Goal: Navigation & Orientation: Go to known website

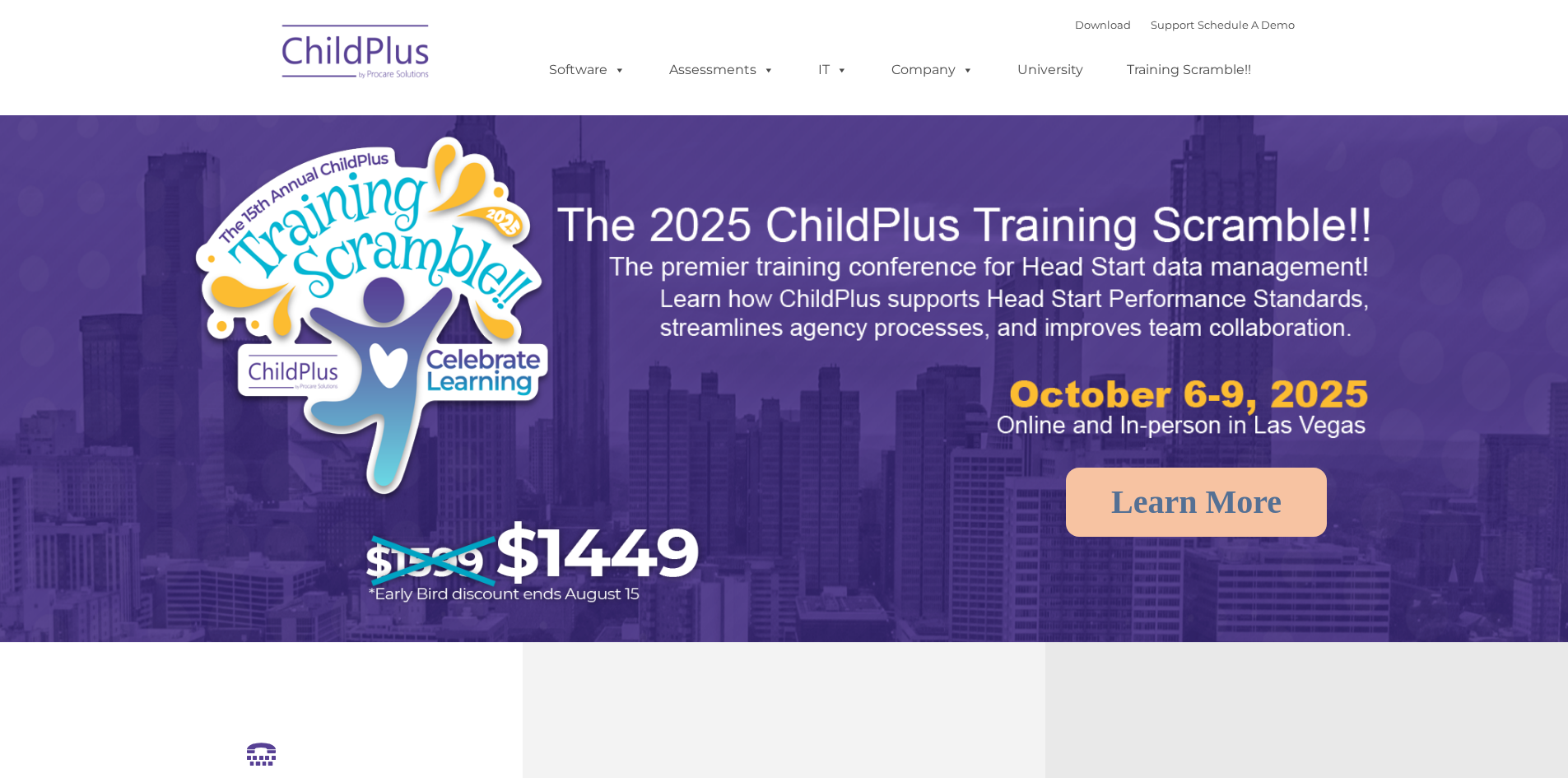
select select "MEDIUM"
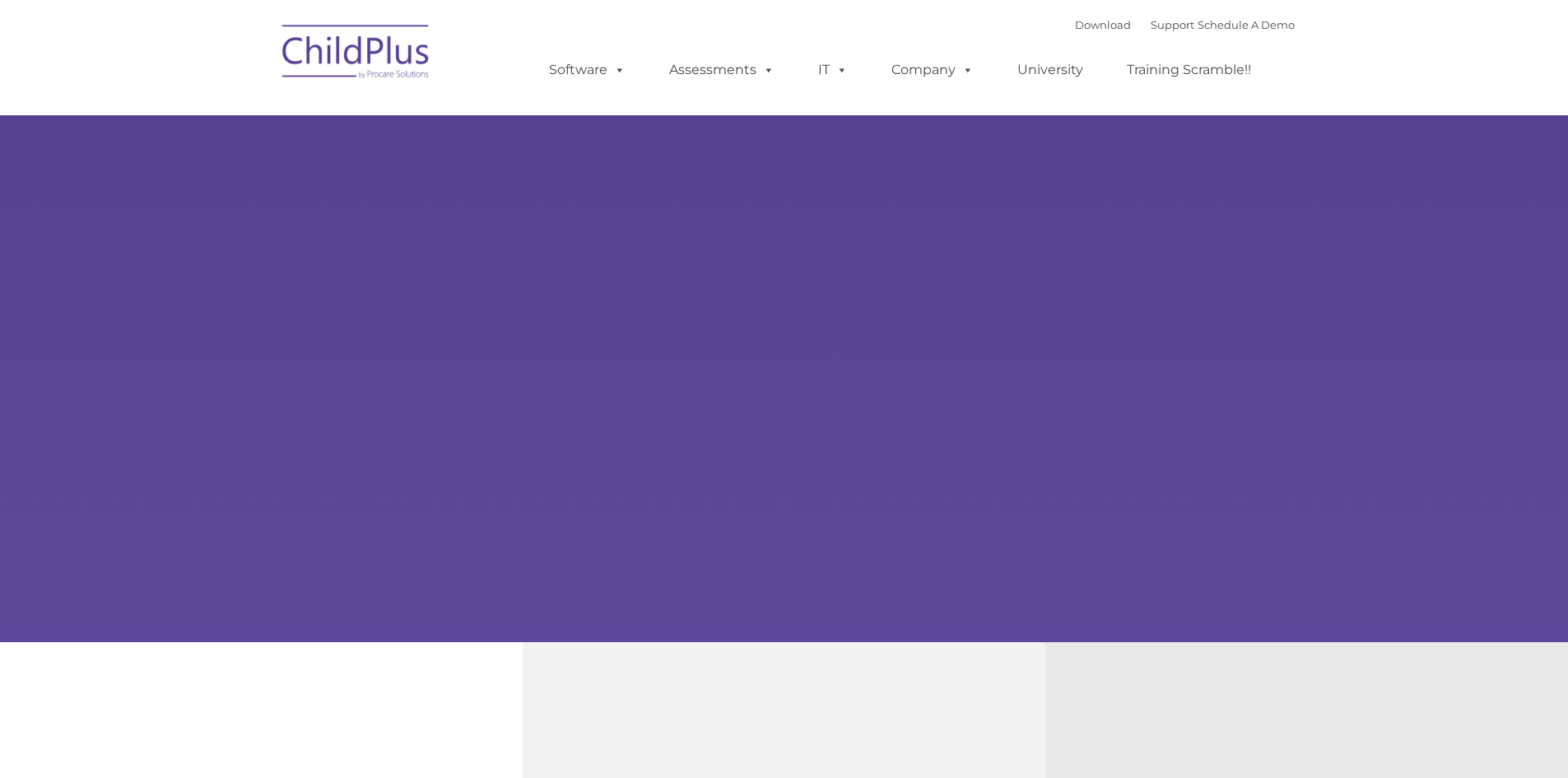
type input ""
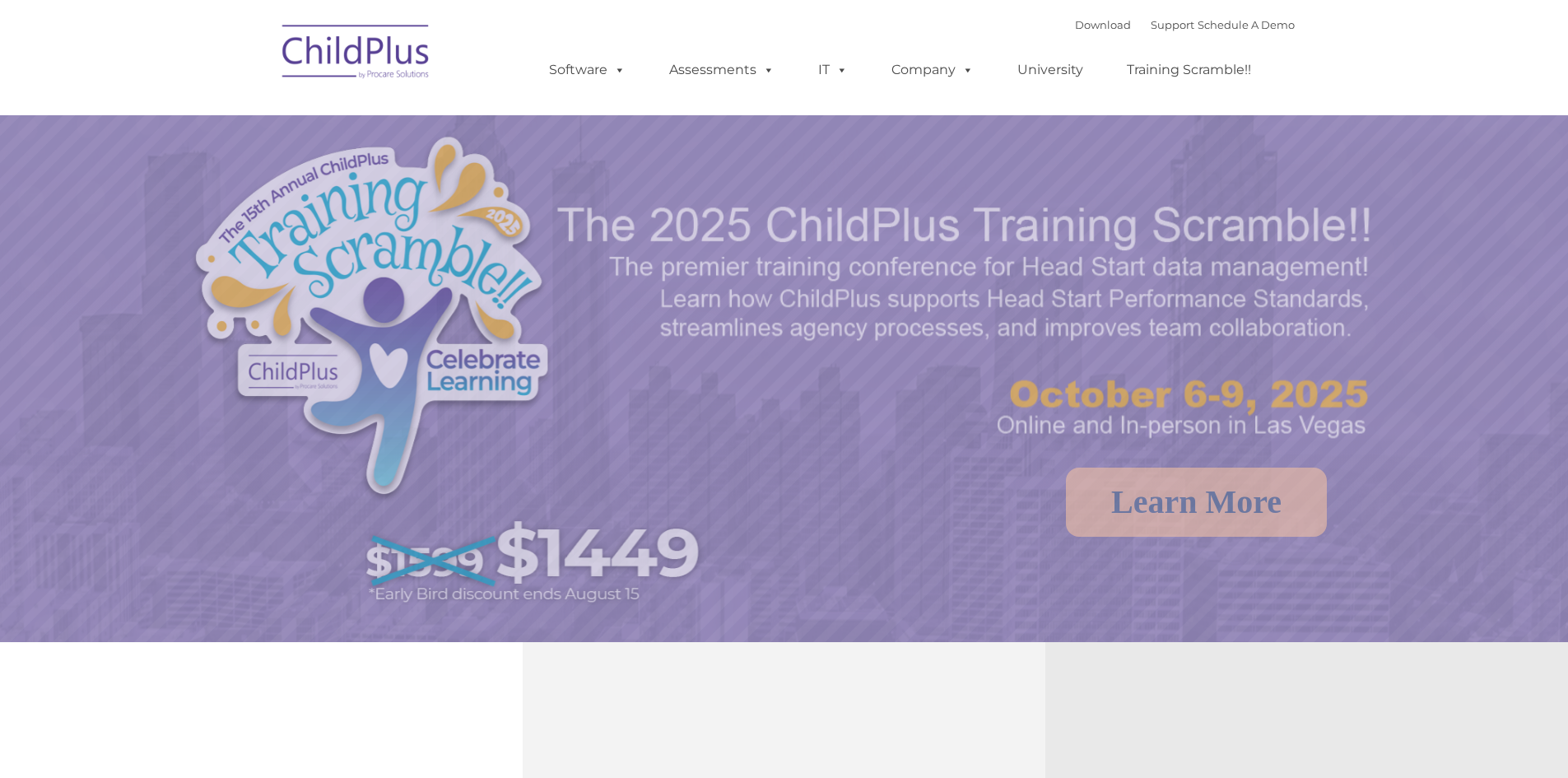
select select "MEDIUM"
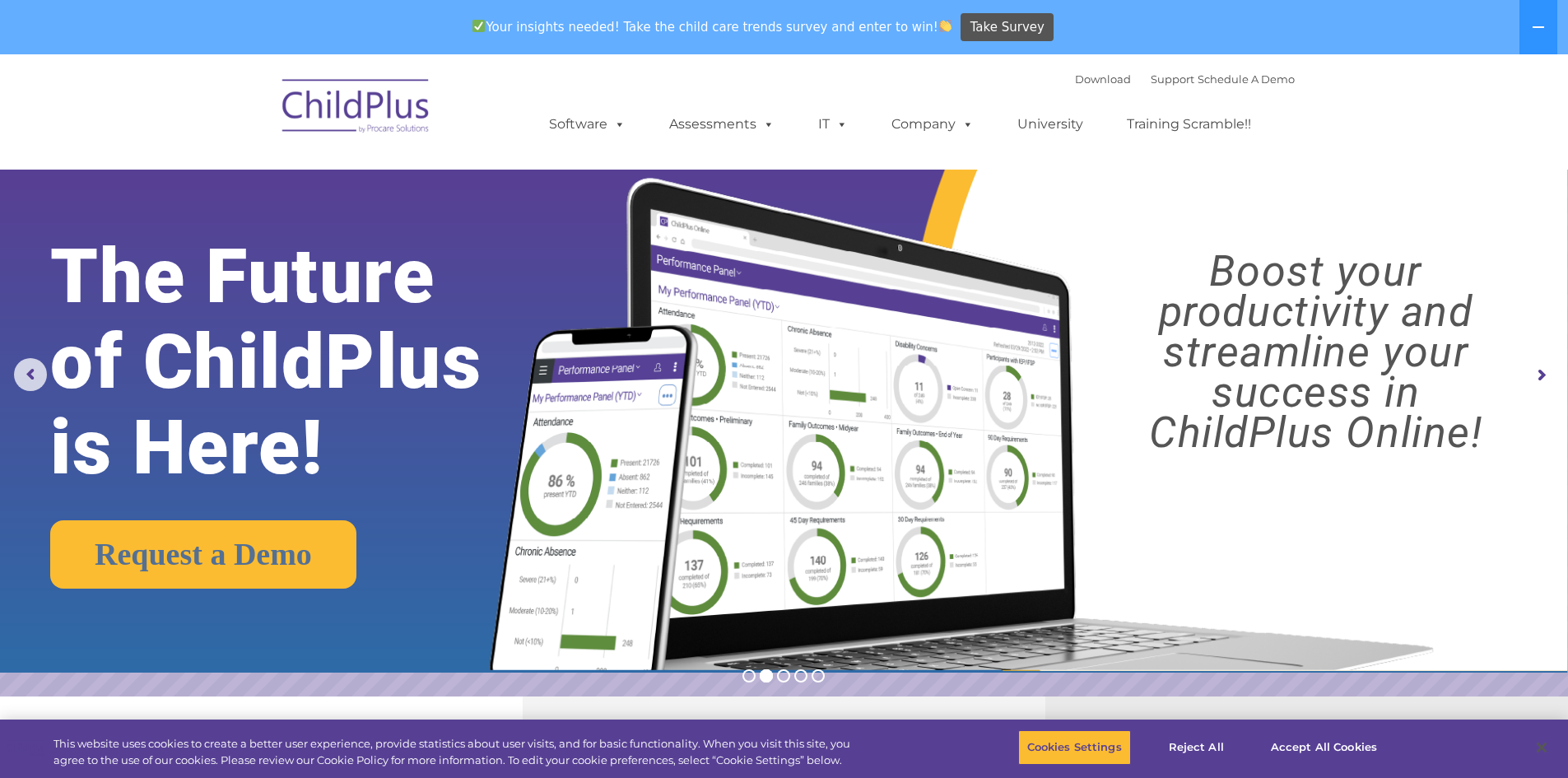
click at [400, 115] on img at bounding box center [356, 109] width 165 height 83
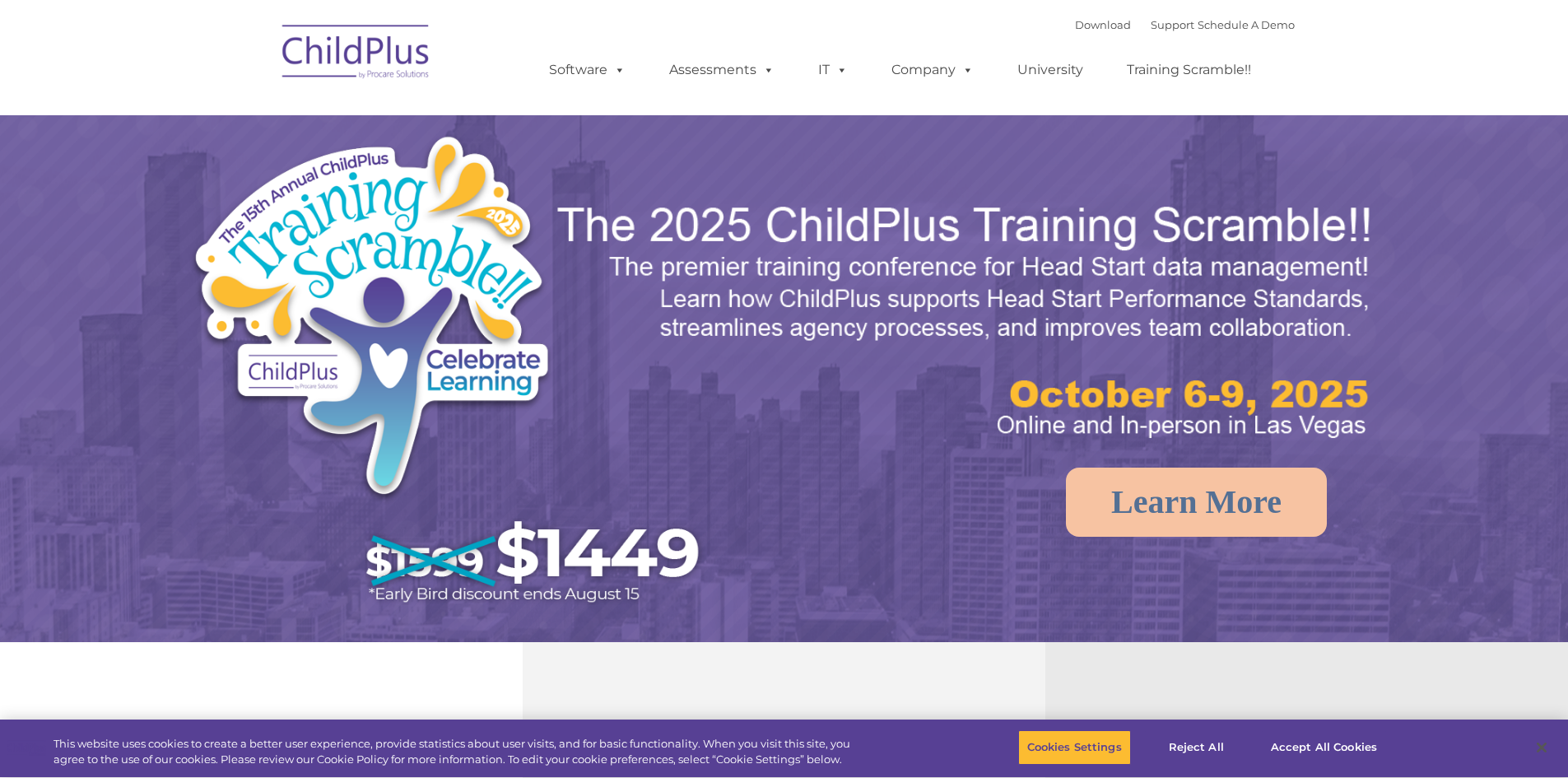
select select "MEDIUM"
